Goal: Task Accomplishment & Management: Complete application form

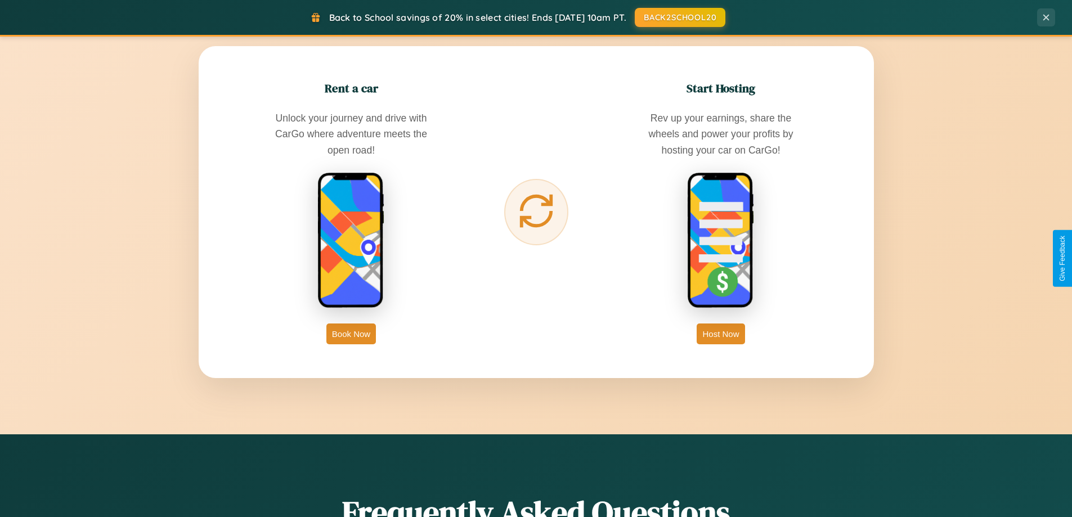
scroll to position [2165, 0]
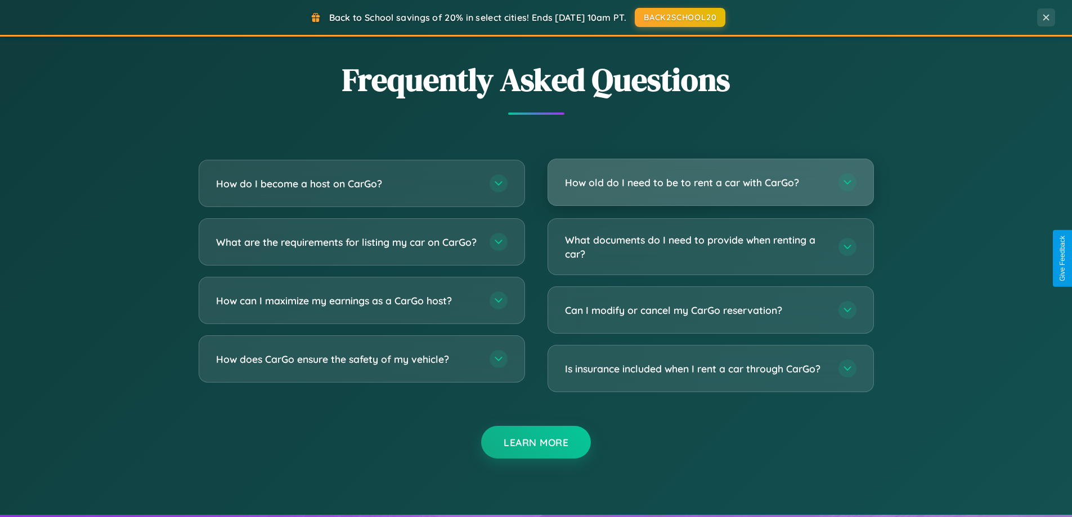
click at [710, 182] on h3 "How old do I need to be to rent a car with CarGo?" at bounding box center [696, 183] width 262 height 14
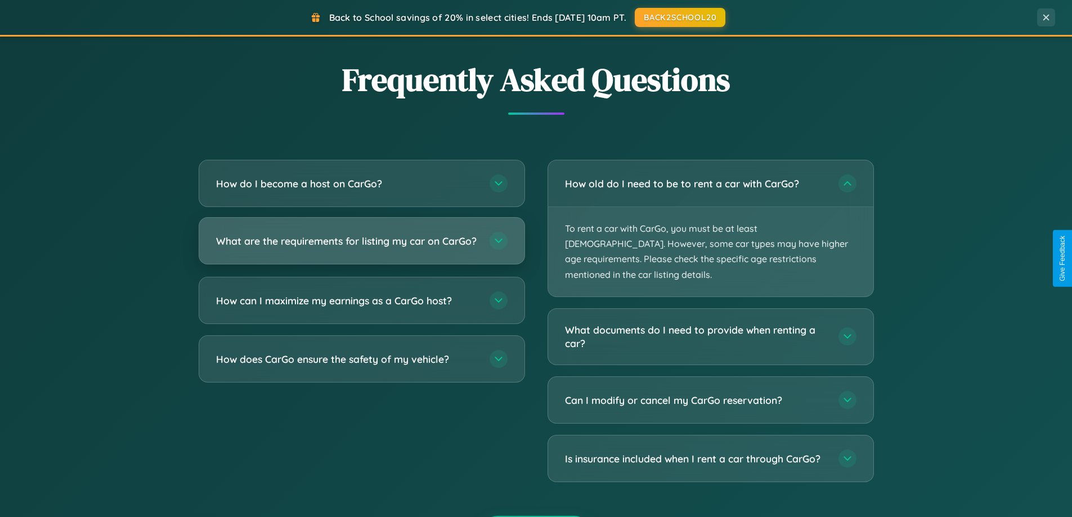
click at [361, 246] on h3 "What are the requirements for listing my car on CarGo?" at bounding box center [347, 241] width 262 height 14
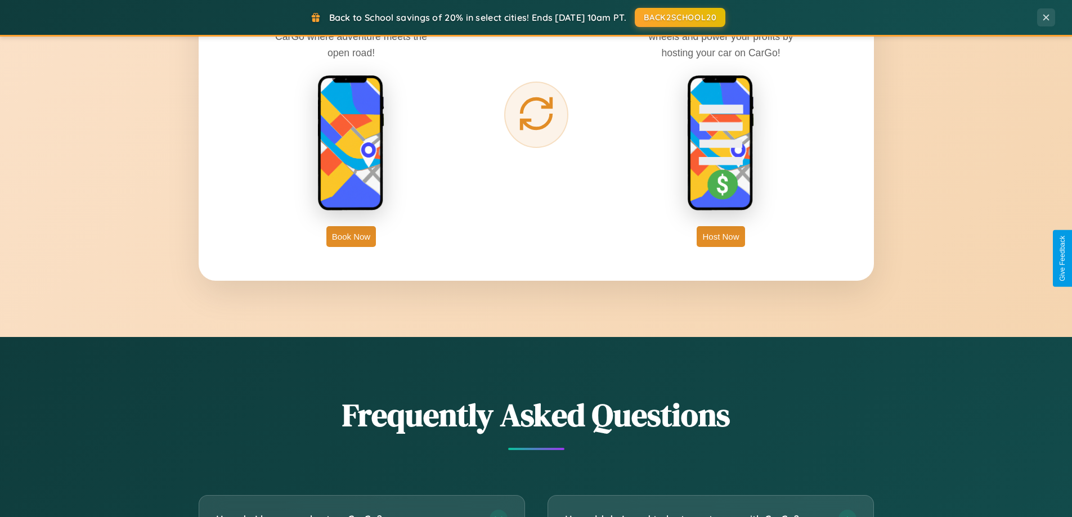
scroll to position [485, 0]
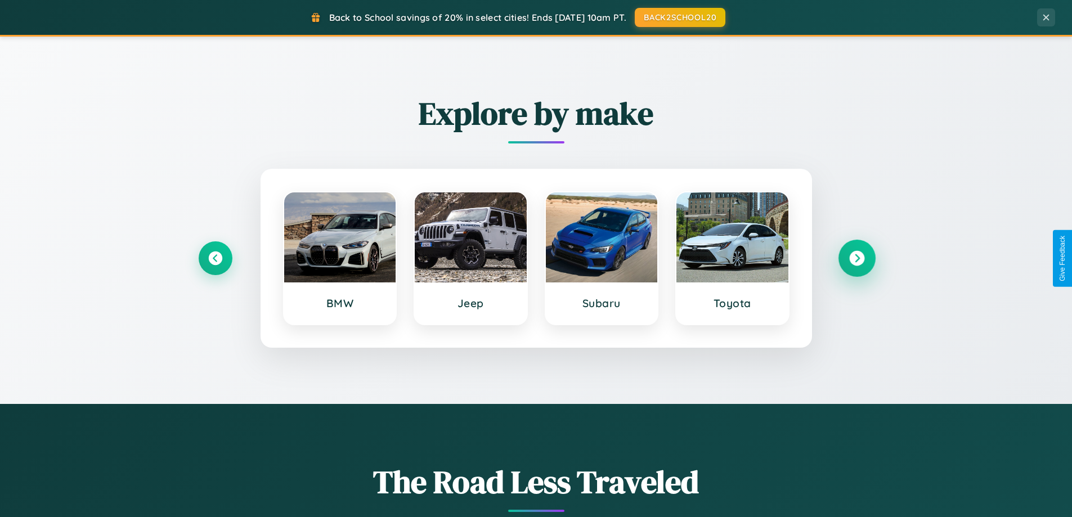
click at [856, 258] on icon at bounding box center [856, 258] width 15 height 15
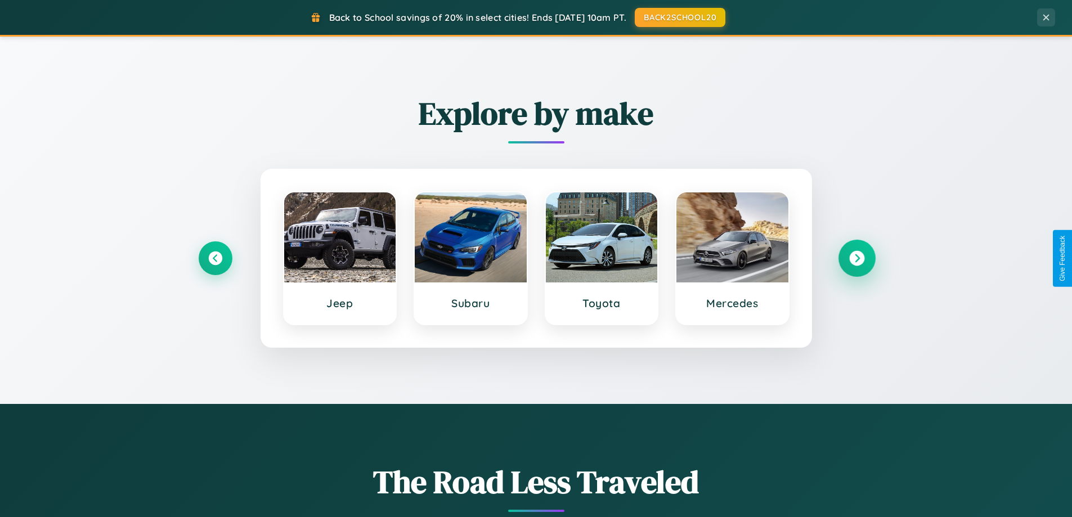
click at [856, 258] on icon at bounding box center [856, 258] width 15 height 15
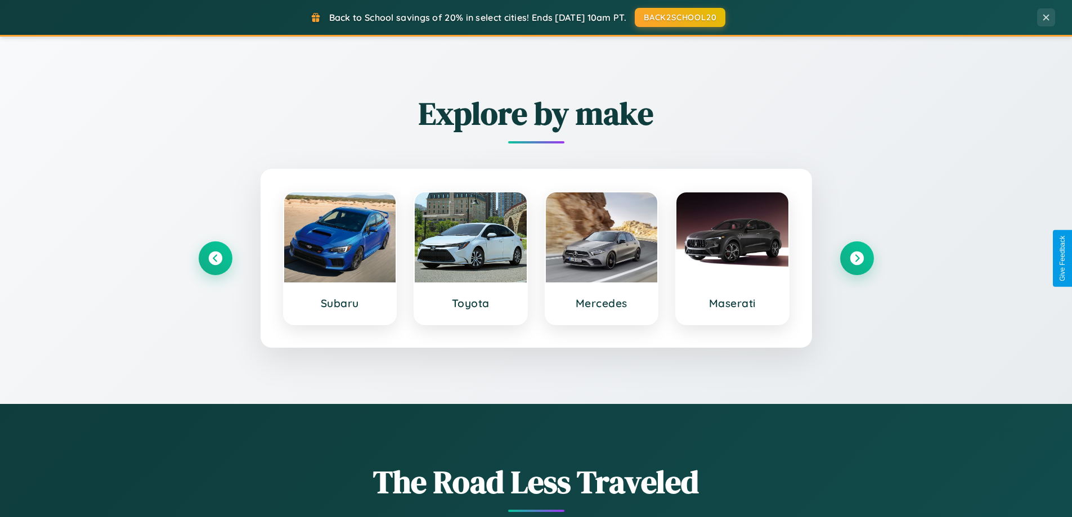
scroll to position [0, 0]
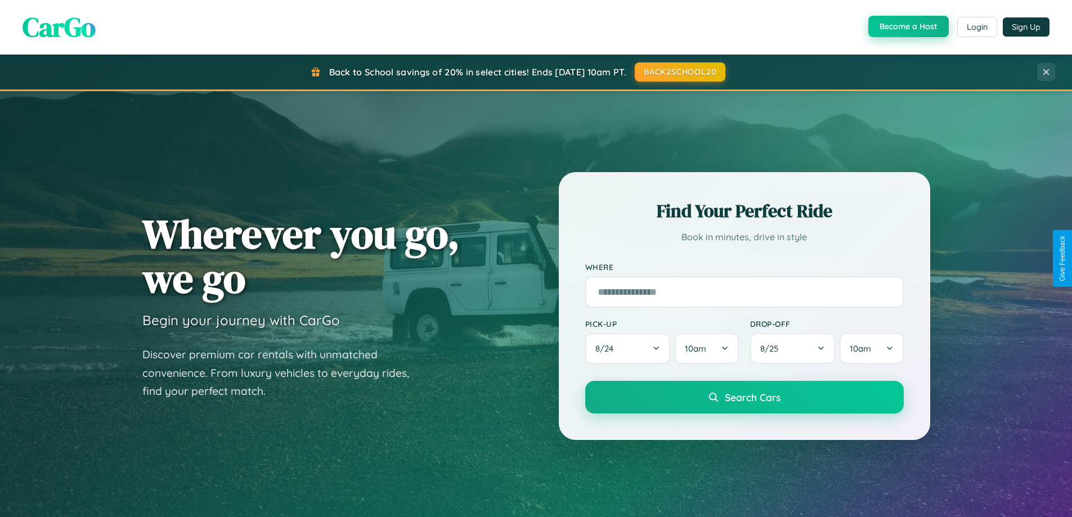
click at [907, 27] on button "Become a Host" at bounding box center [908, 26] width 80 height 21
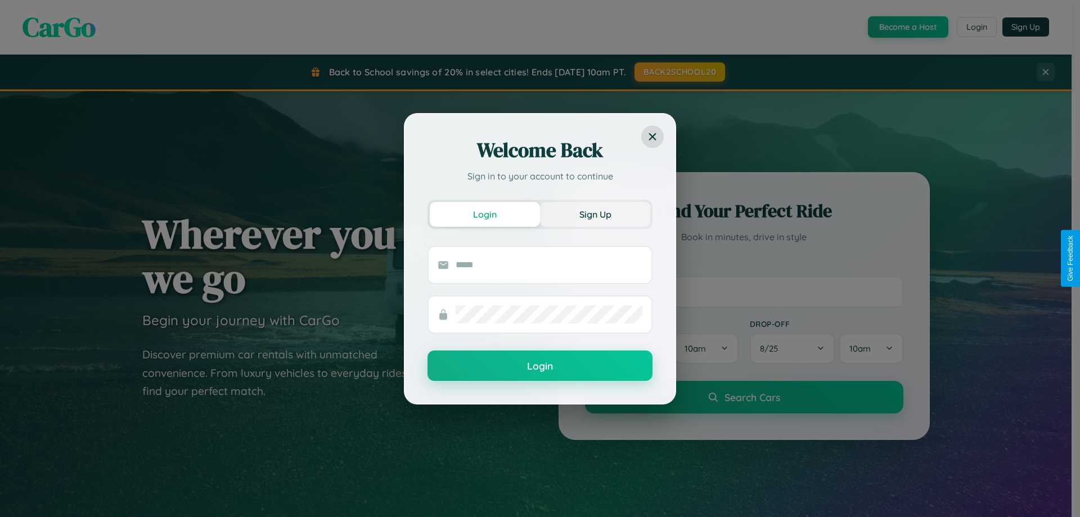
click at [595, 214] on button "Sign Up" at bounding box center [595, 214] width 110 height 25
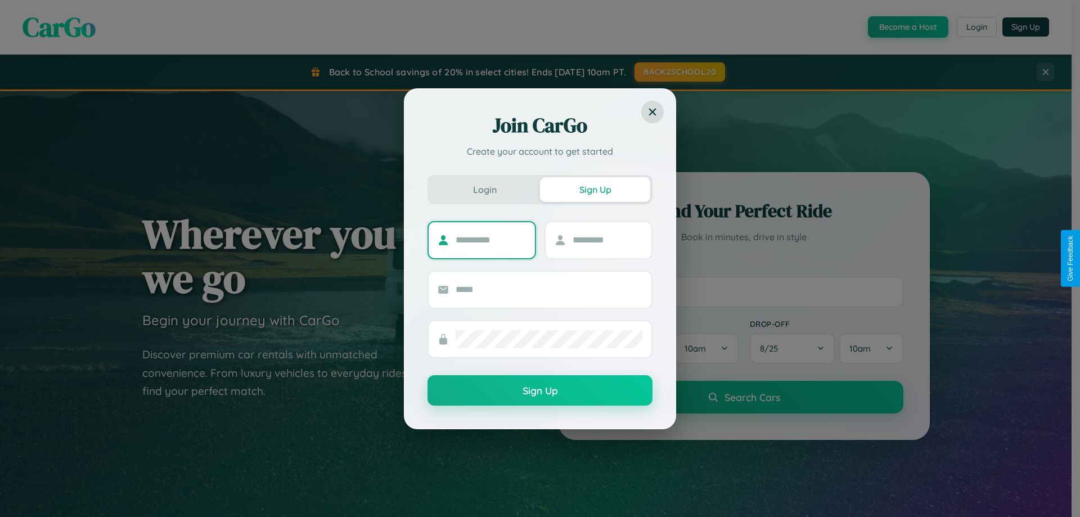
click at [491, 240] on input "text" at bounding box center [491, 240] width 70 height 18
type input "*******"
click at [607, 240] on input "text" at bounding box center [608, 240] width 70 height 18
type input "*****"
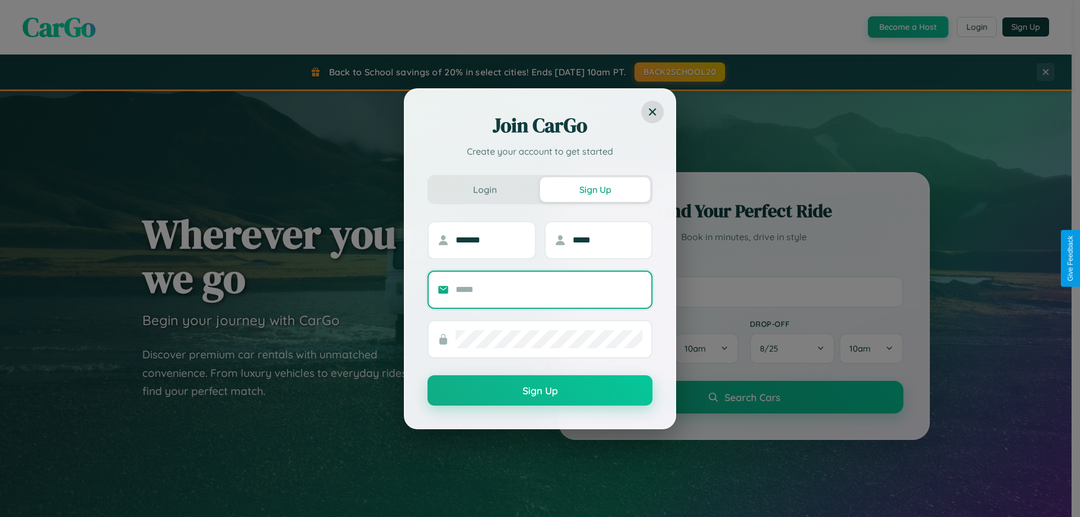
click at [549, 289] on input "text" at bounding box center [549, 290] width 187 height 18
type input "**********"
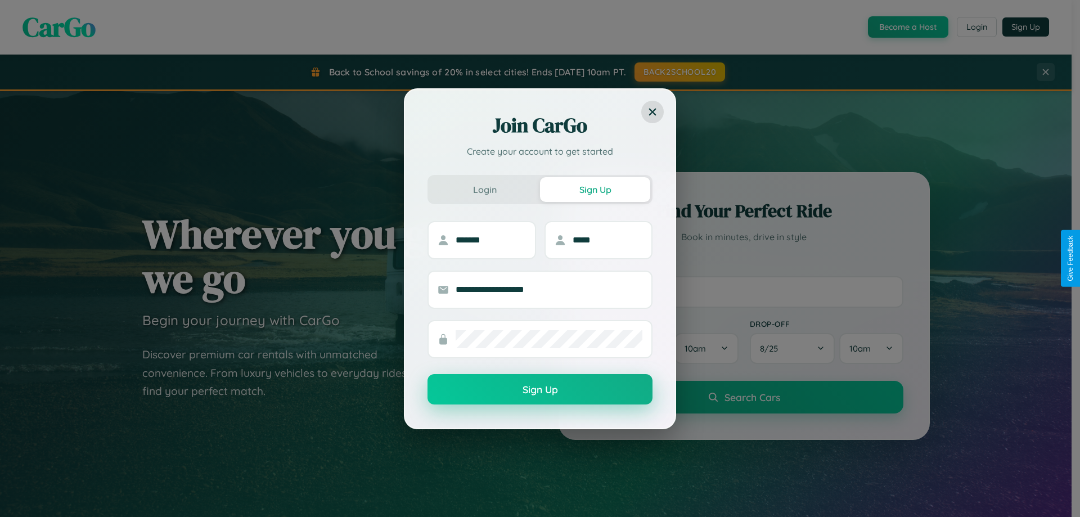
click at [540, 389] on button "Sign Up" at bounding box center [540, 389] width 225 height 30
